Goal: Task Accomplishment & Management: Manage account settings

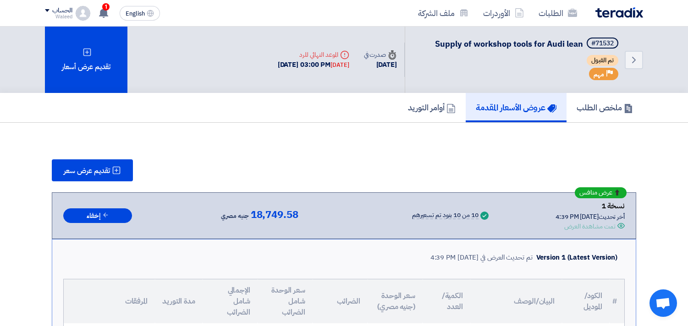
scroll to position [20, 0]
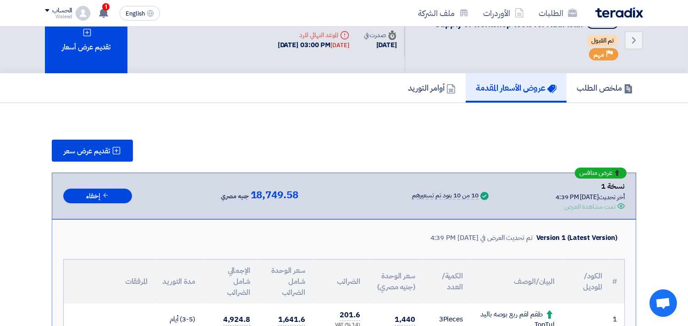
click at [102, 15] on use at bounding box center [103, 13] width 9 height 10
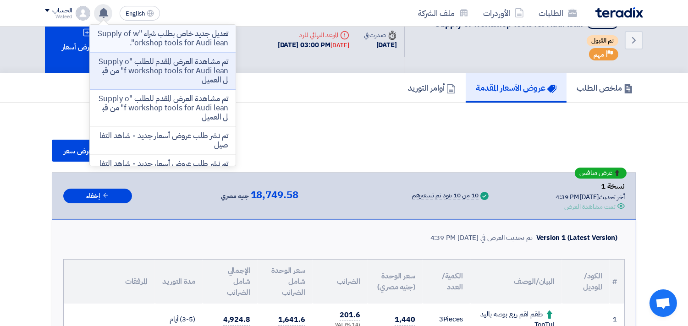
click at [142, 33] on p "تعديل جديد خاص بطلب شراء "Supply of workshop tools for Audi lean"." at bounding box center [162, 38] width 131 height 18
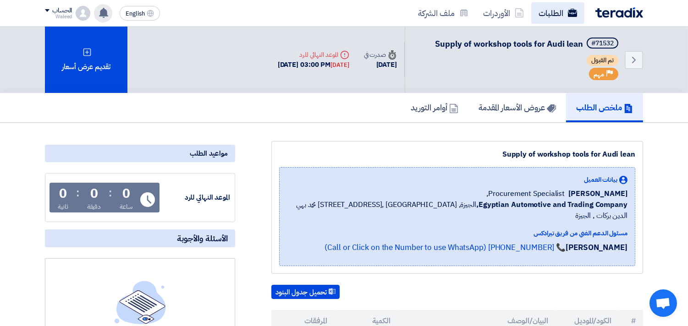
click at [545, 16] on link "الطلبات" at bounding box center [557, 13] width 53 height 22
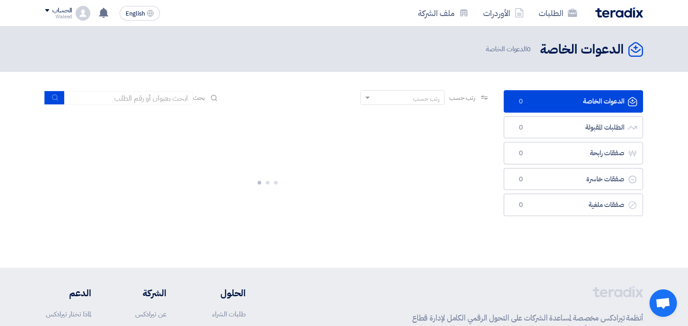
click at [330, 13] on div "الطلبات الأوردرات ملف الشركة" at bounding box center [463, 13] width 359 height 22
click at [561, 103] on link "الدعوات الخاصة الدعوات الخاصة 0" at bounding box center [573, 101] width 139 height 22
click at [546, 14] on link "الطلبات" at bounding box center [557, 13] width 53 height 22
click at [552, 14] on link "الطلبات" at bounding box center [557, 13] width 53 height 22
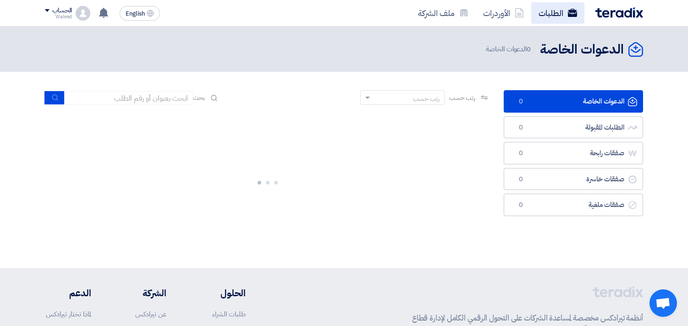
click at [552, 14] on link "الطلبات" at bounding box center [557, 13] width 53 height 22
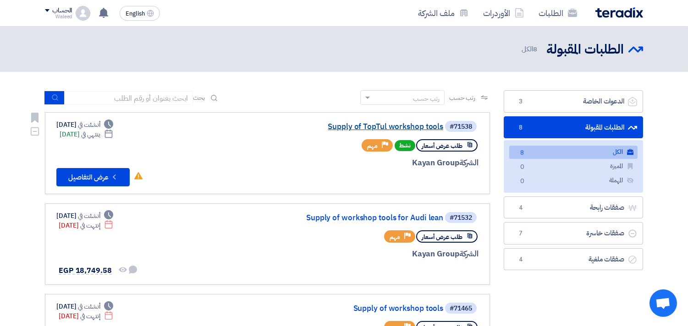
click at [388, 127] on link "Supply of TopTul workshop tools" at bounding box center [351, 127] width 183 height 8
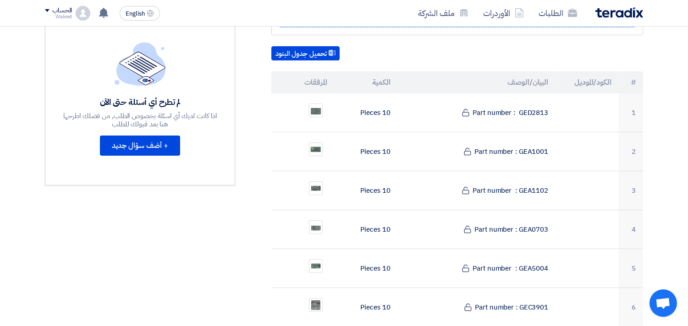
scroll to position [219, 0]
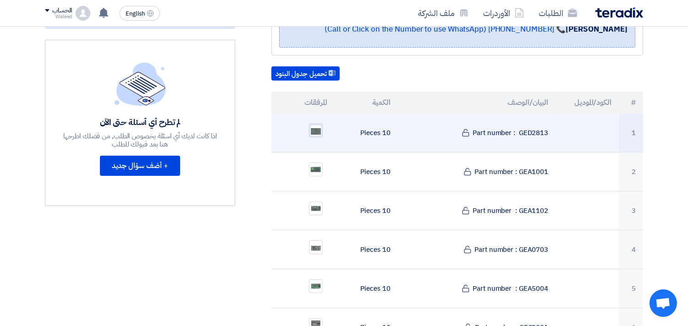
click at [319, 125] on img at bounding box center [315, 131] width 13 height 12
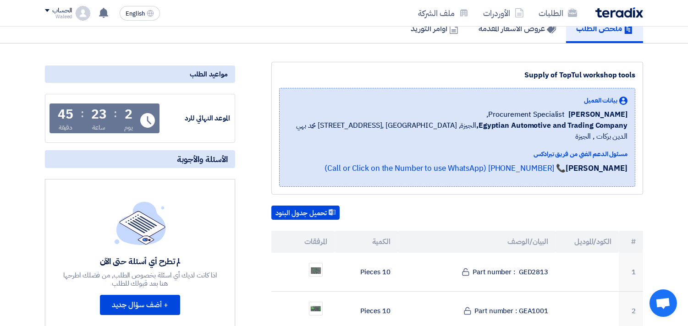
scroll to position [0, 0]
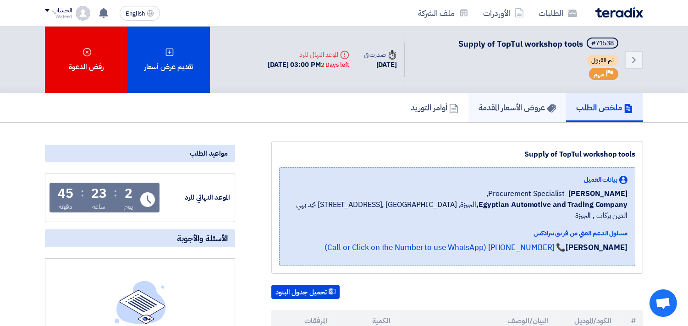
click at [512, 111] on h5 "عروض الأسعار المقدمة" at bounding box center [517, 107] width 77 height 11
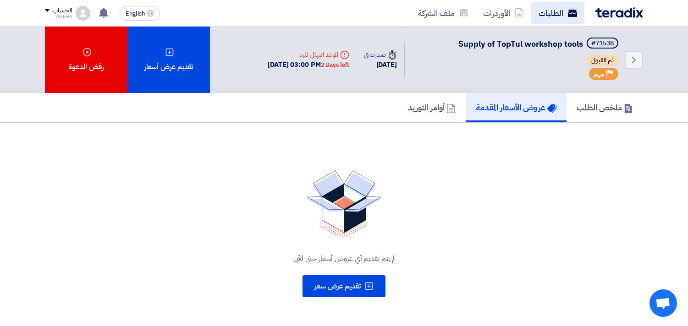
click at [556, 11] on link "الطلبات" at bounding box center [557, 13] width 53 height 22
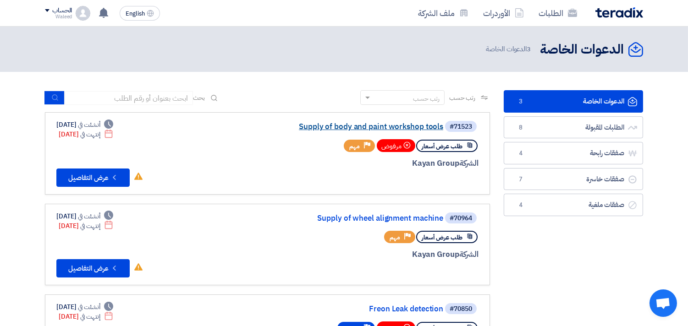
click at [394, 125] on link "Supply of body and paint workshop tools" at bounding box center [351, 127] width 183 height 8
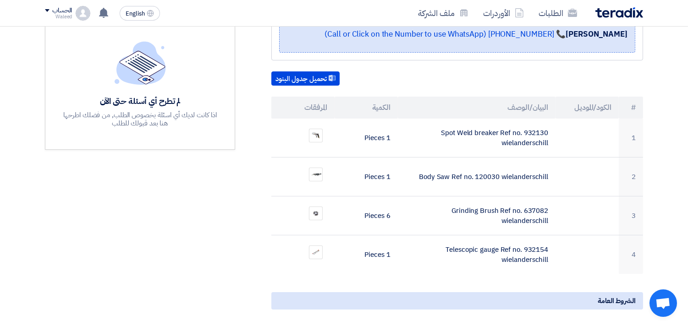
scroll to position [217, 0]
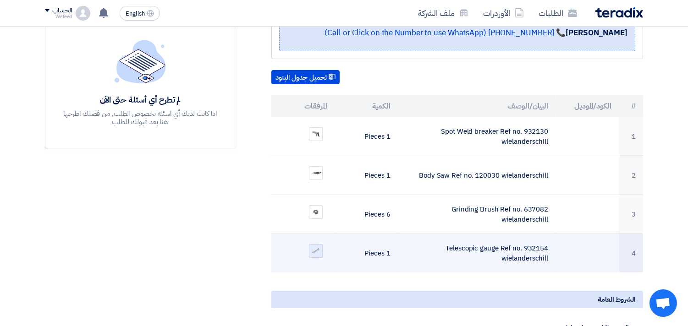
click at [314, 244] on div at bounding box center [316, 251] width 14 height 14
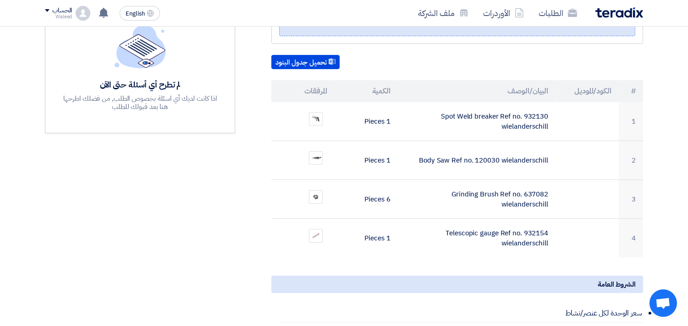
scroll to position [237, 0]
